Goal: Navigation & Orientation: Find specific page/section

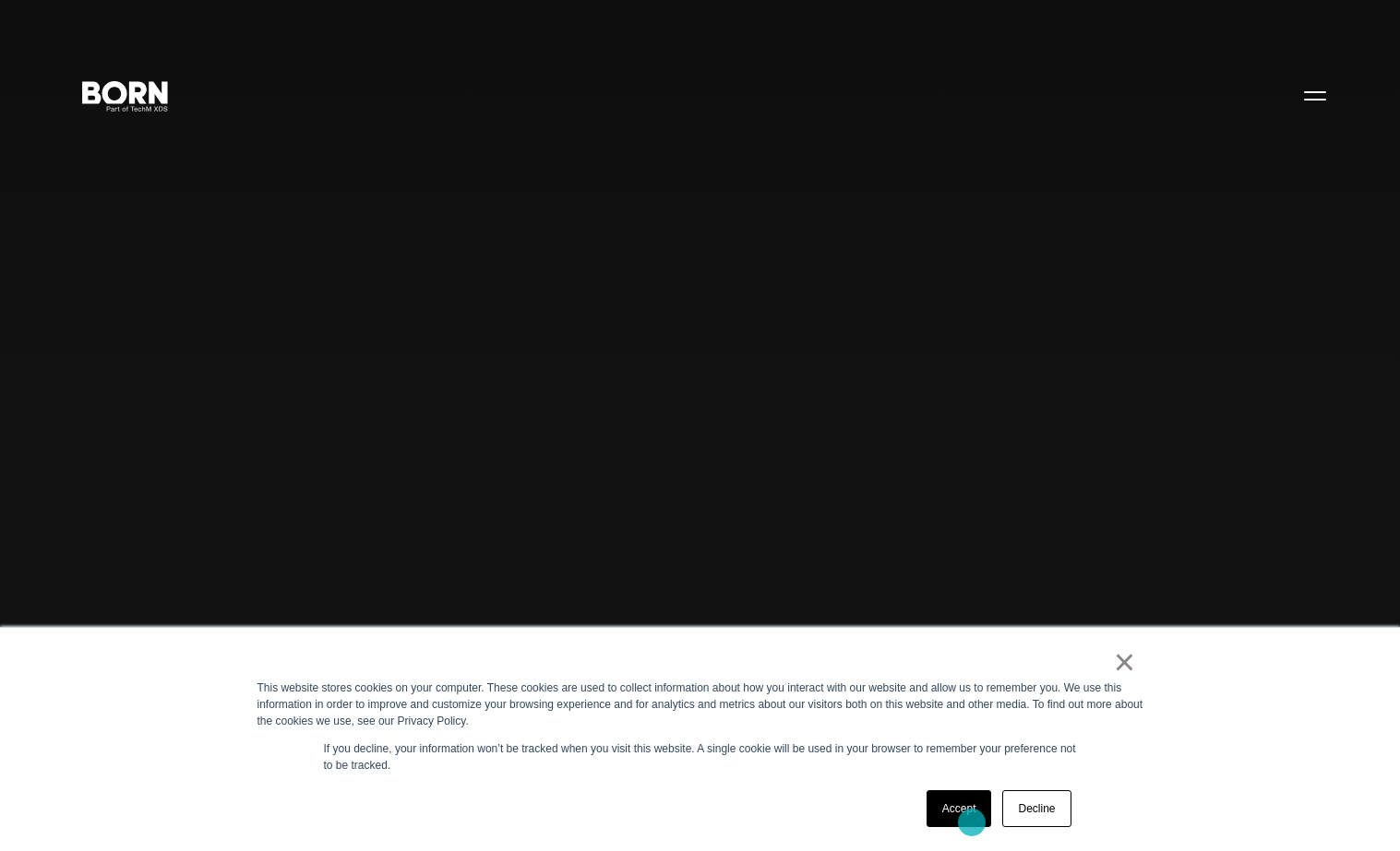
click at [971, 822] on link "Accept" at bounding box center [959, 808] width 65 height 37
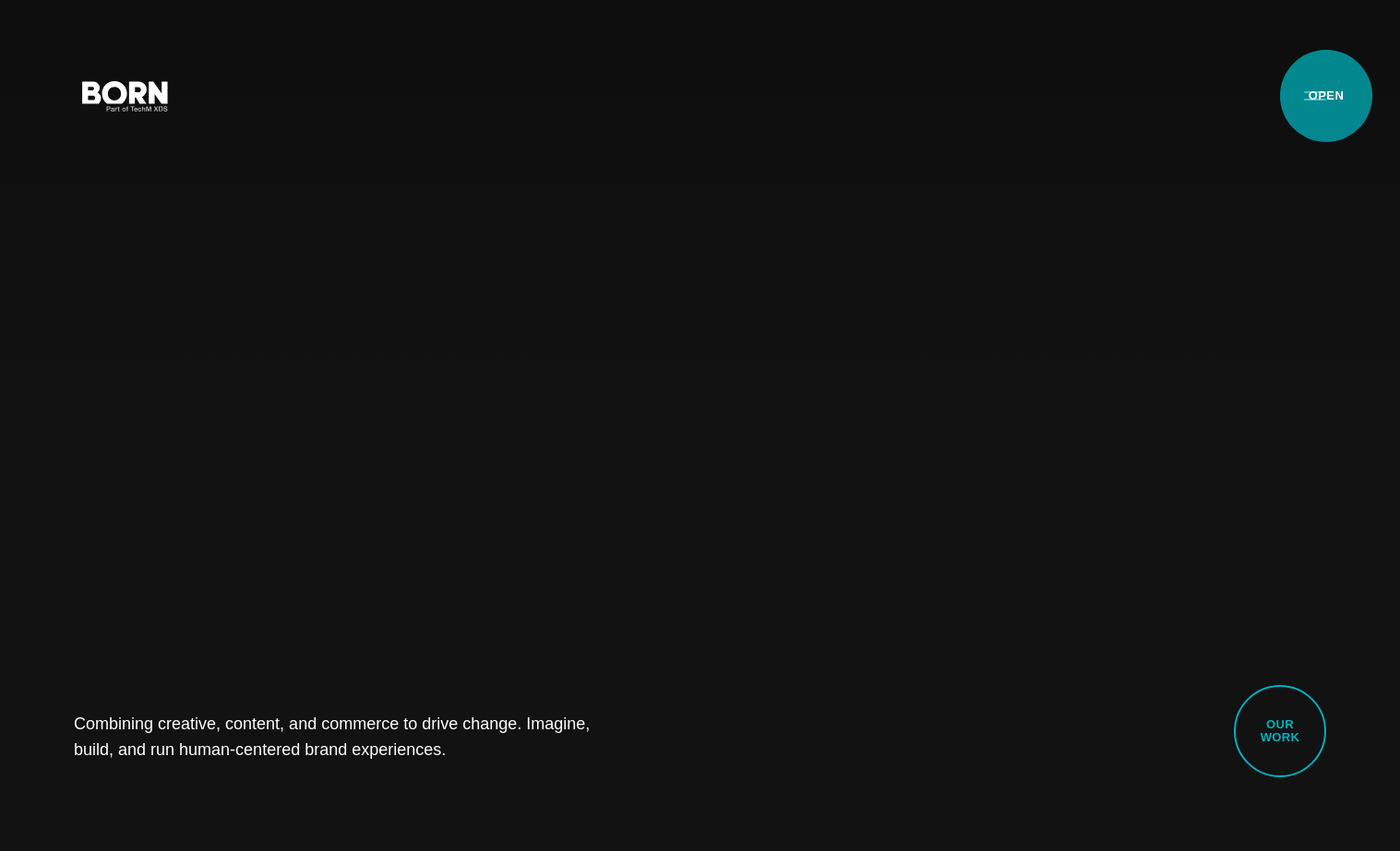
click at [1326, 96] on button "Primary Menu" at bounding box center [1315, 94] width 45 height 39
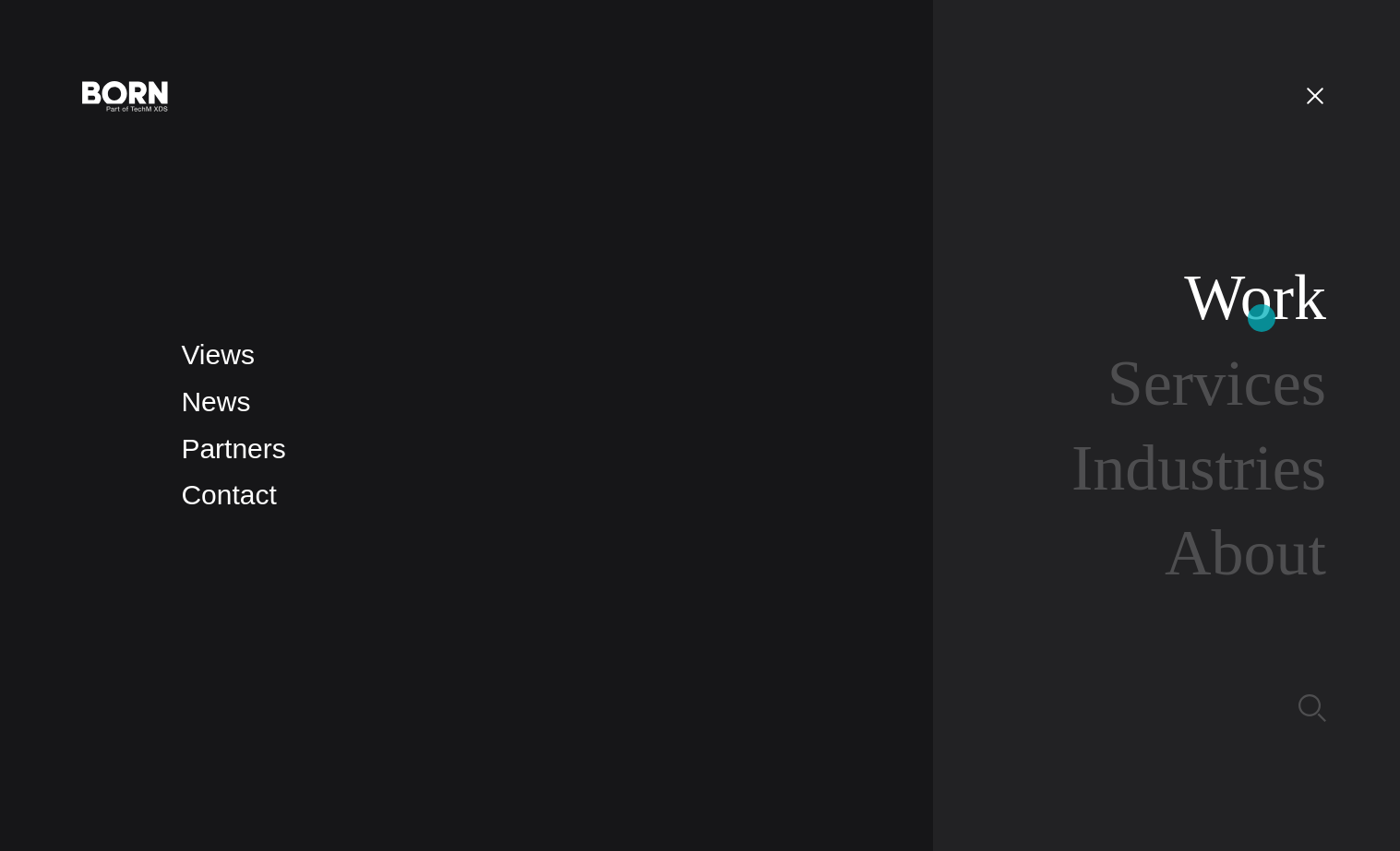
click at [1261, 318] on link "Work" at bounding box center [1254, 298] width 142 height 71
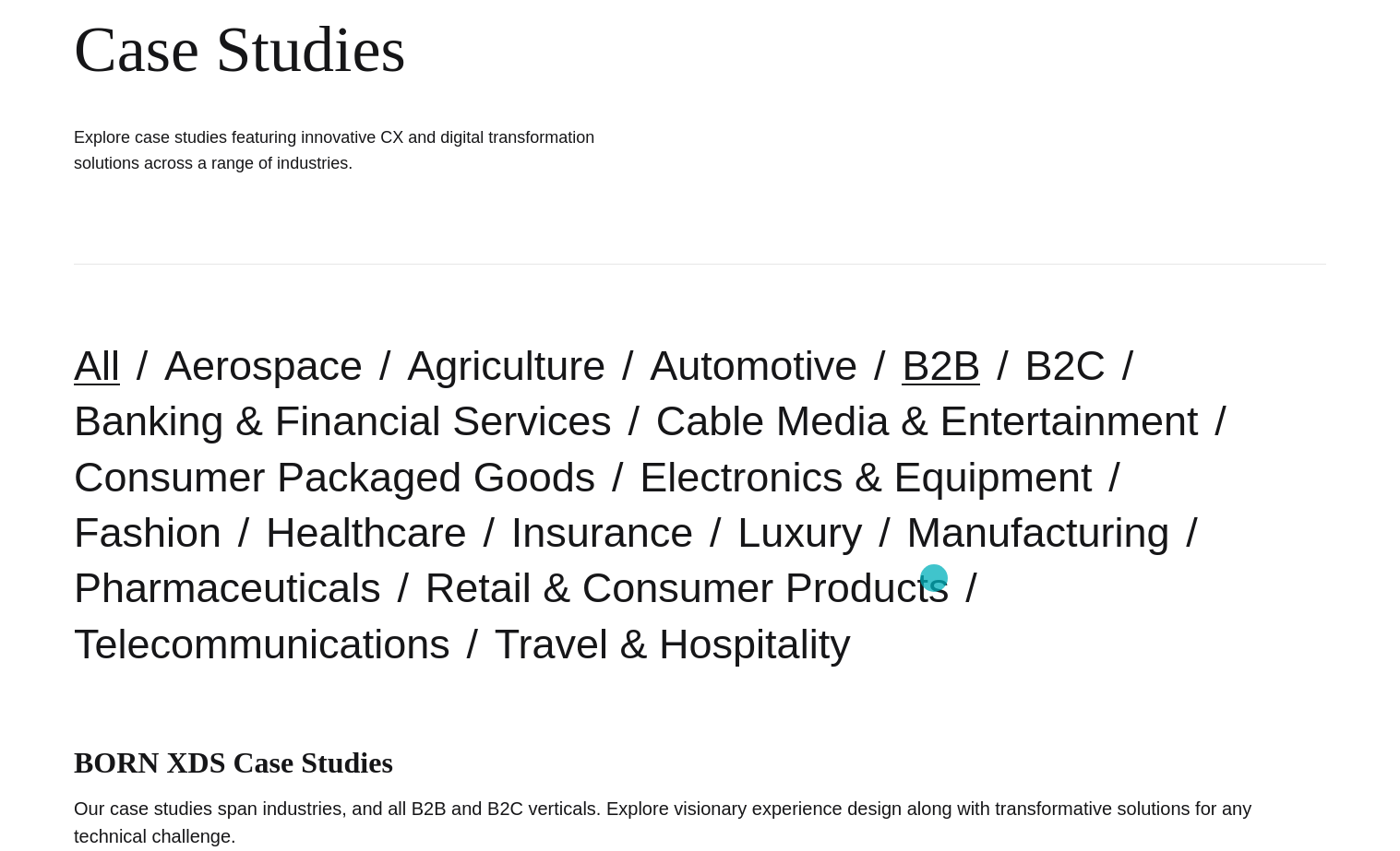
scroll to position [248, 0]
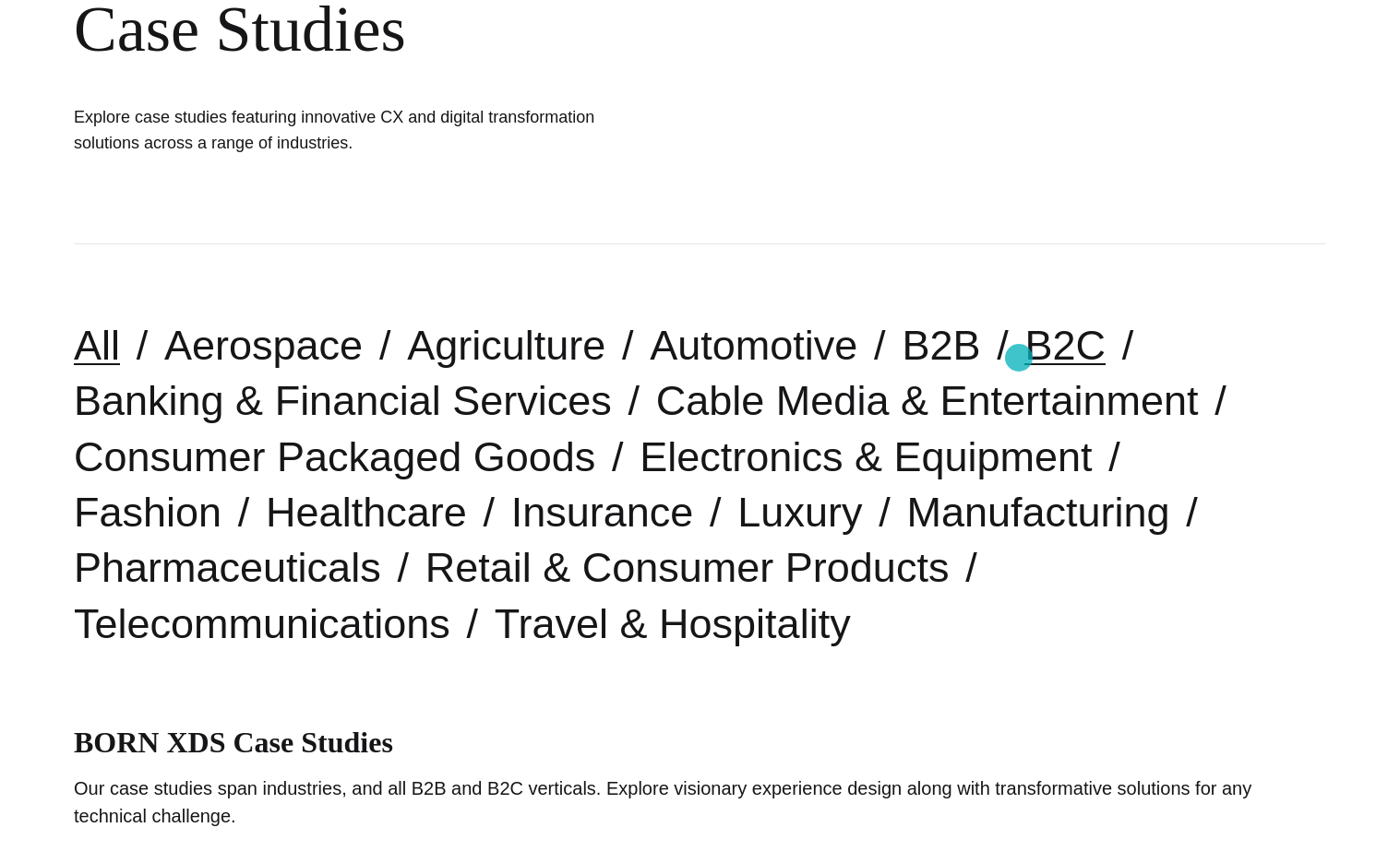
click at [1024, 358] on link "B2C" at bounding box center [1065, 345] width 81 height 47
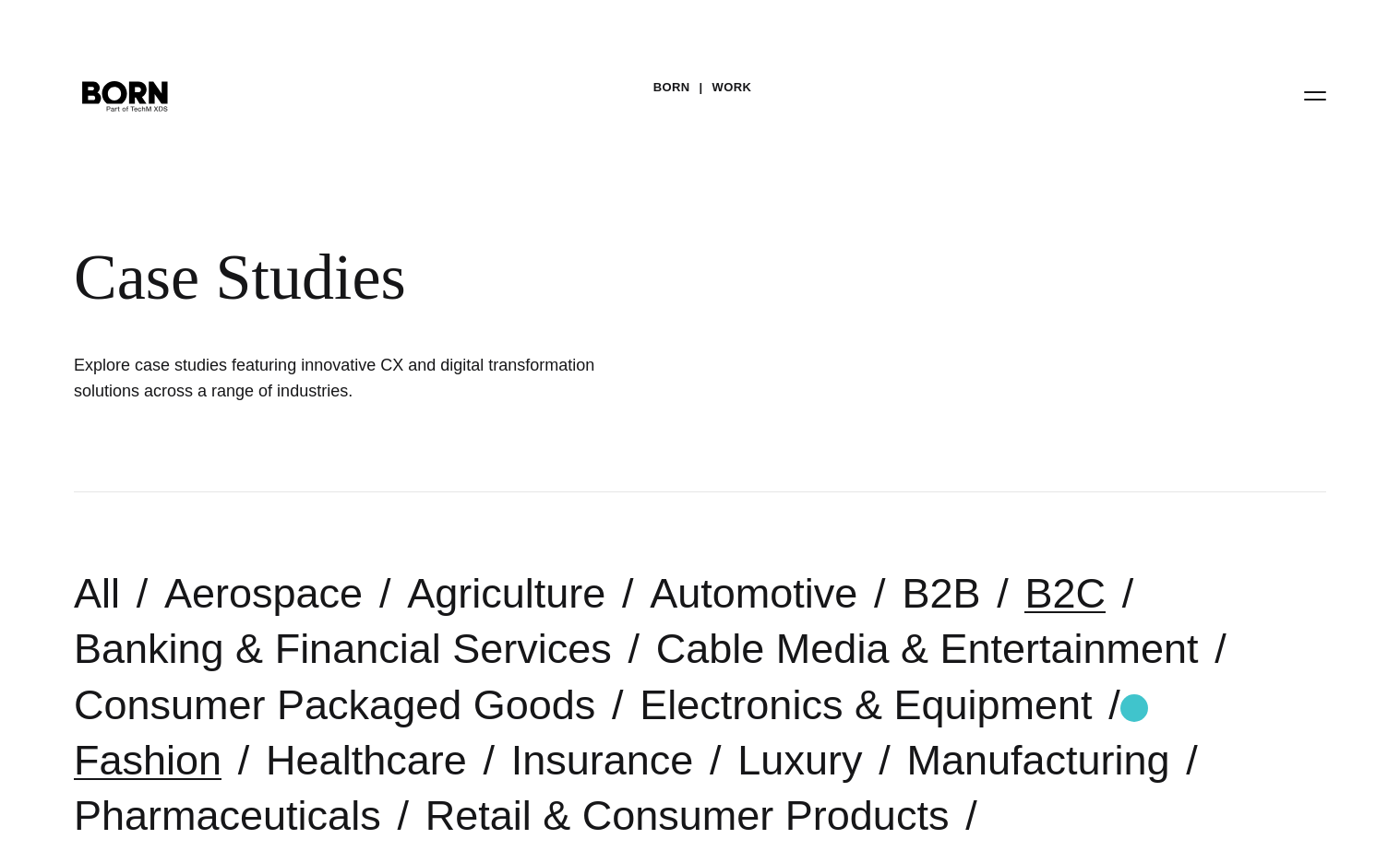
click at [221, 737] on link "Fashion" at bounding box center [147, 760] width 148 height 47
click at [737, 767] on link "Luxury" at bounding box center [800, 760] width 125 height 47
click at [739, 85] on link "Work" at bounding box center [732, 87] width 40 height 28
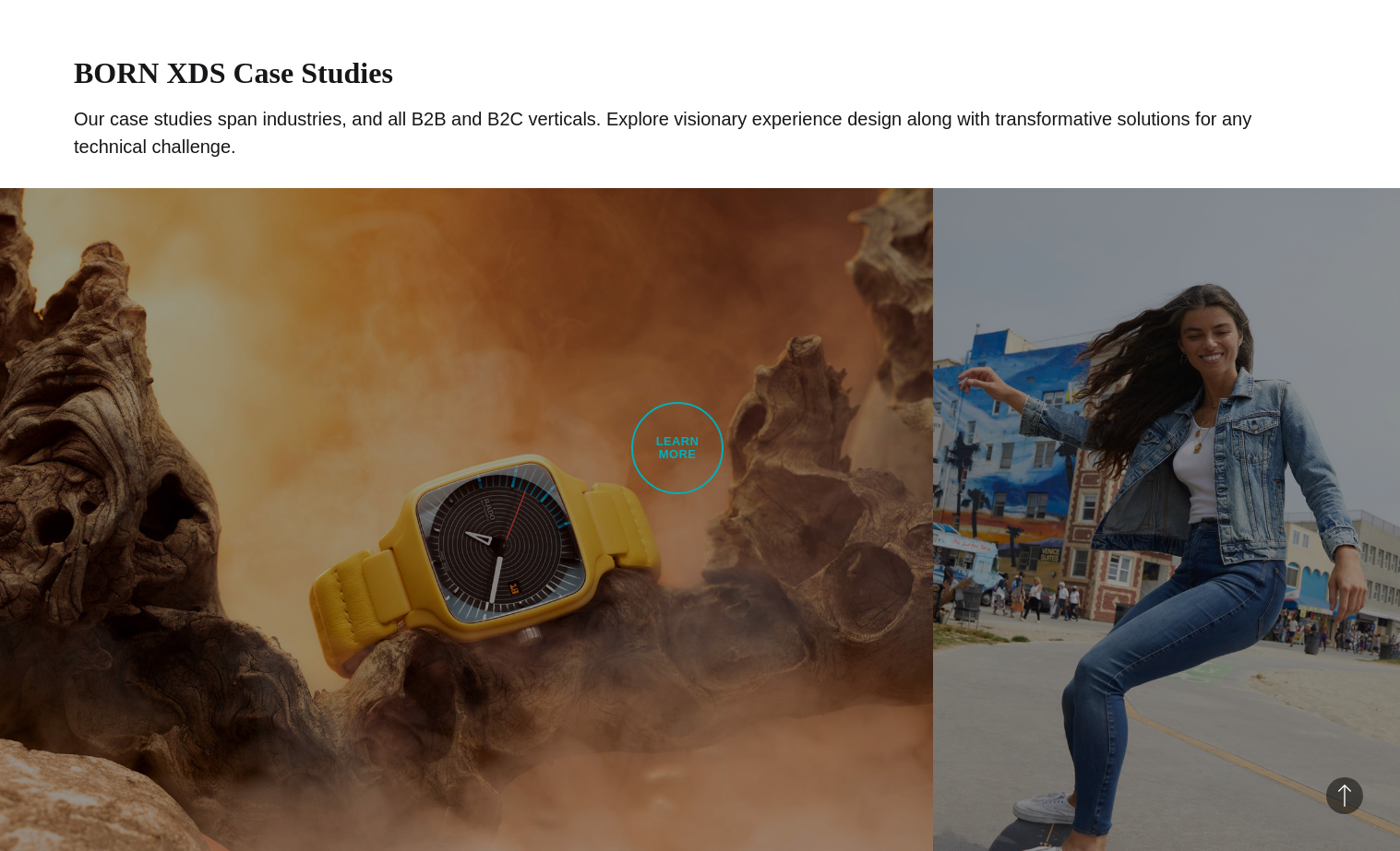
scroll to position [947, 0]
